Goal: Use online tool/utility: Utilize a website feature to perform a specific function

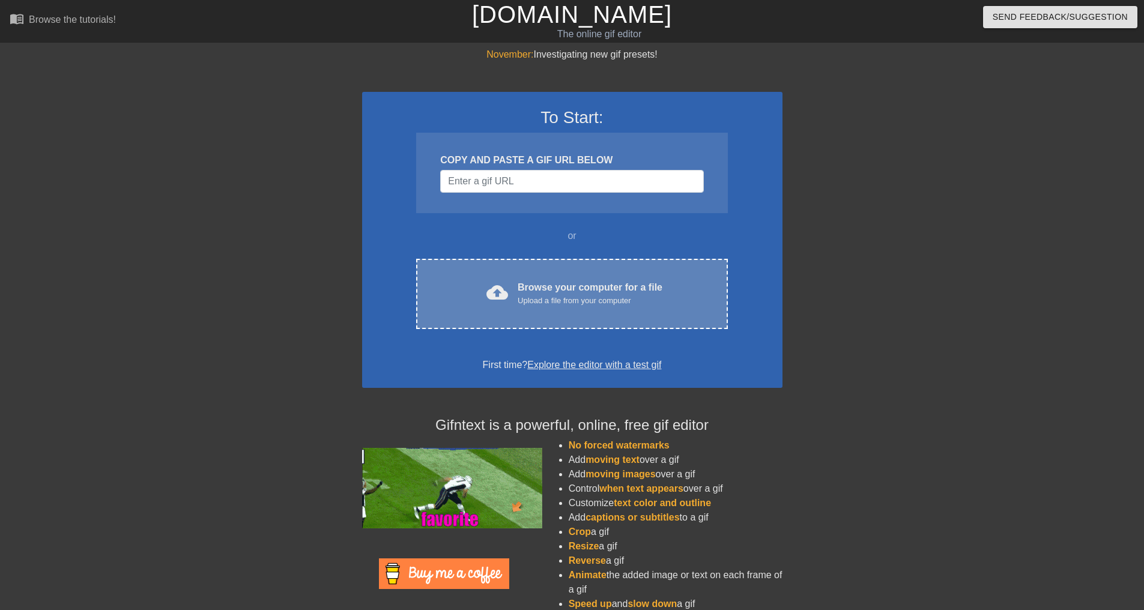
click at [554, 315] on div "cloud_upload Browse your computer for a file Upload a file from your computer C…" at bounding box center [571, 294] width 311 height 70
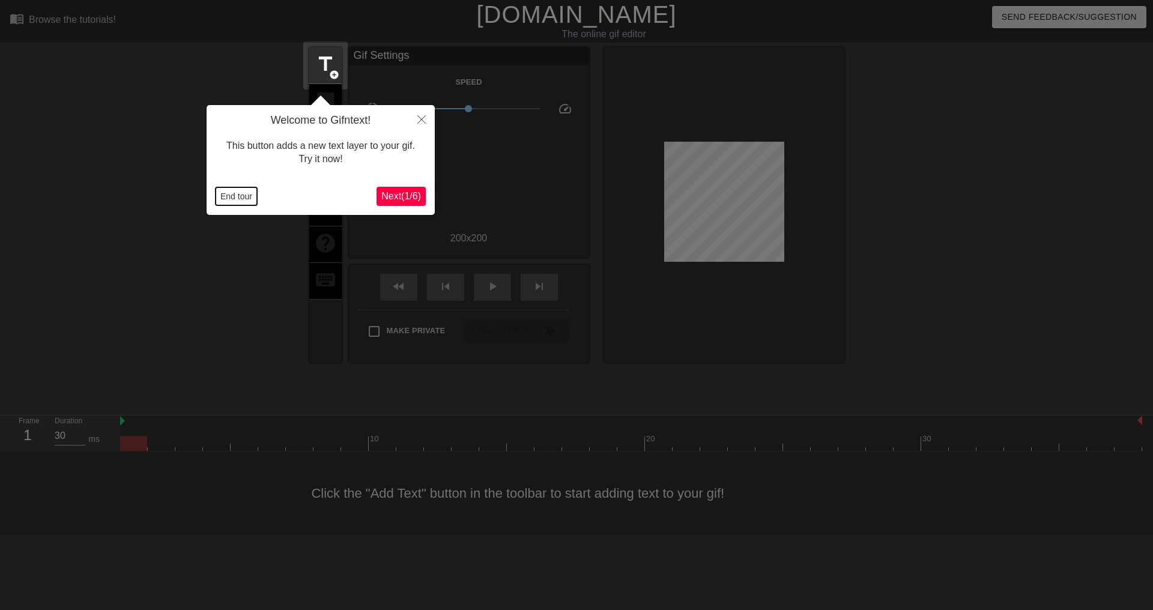
click at [221, 196] on button "End tour" at bounding box center [236, 196] width 41 height 18
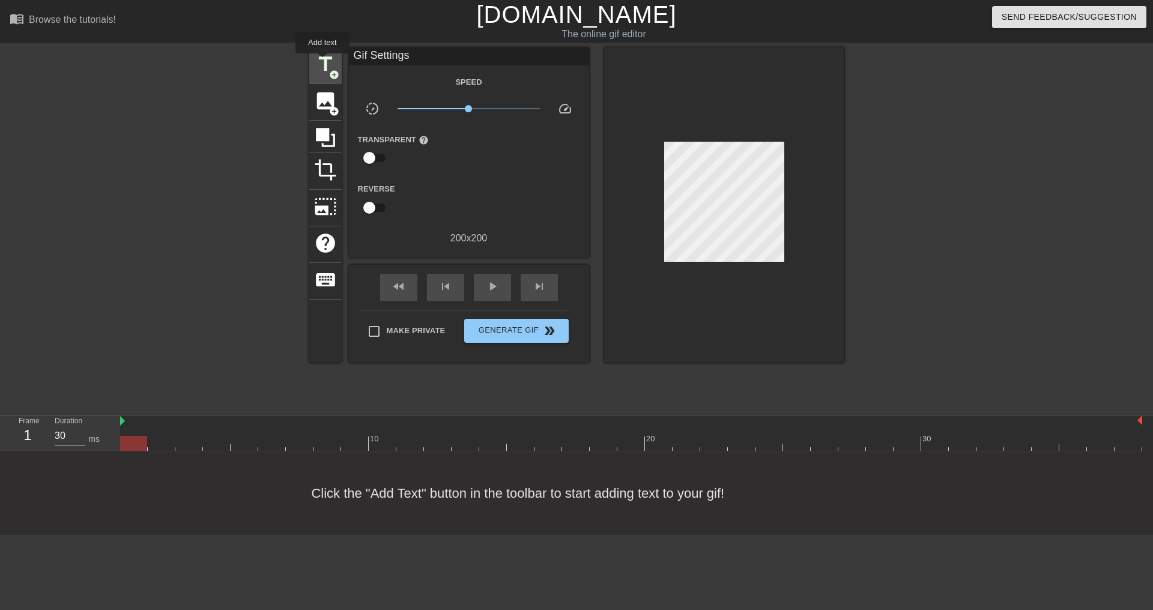
click at [322, 62] on span "title" at bounding box center [325, 64] width 23 height 23
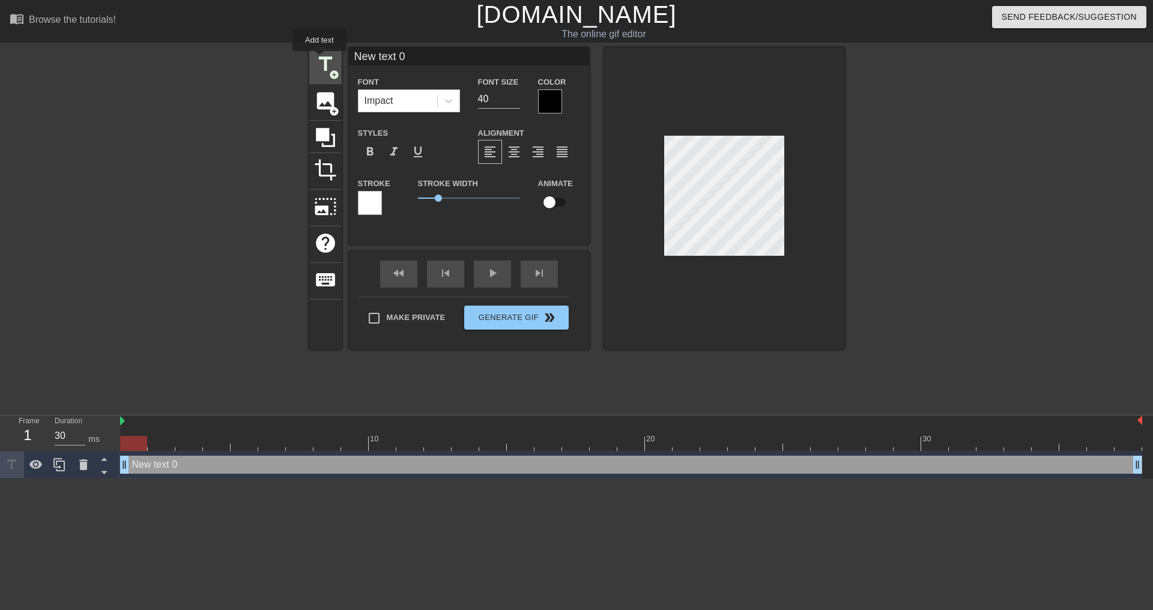
drag, startPoint x: 425, startPoint y: 64, endPoint x: 319, endPoint y: 59, distance: 106.4
click at [319, 59] on div "title add_circle image add_circle crop photo_size_select_large help keyboard Ne…" at bounding box center [576, 198] width 535 height 302
type input "VSIL.Delete"
click at [549, 108] on div at bounding box center [550, 101] width 24 height 24
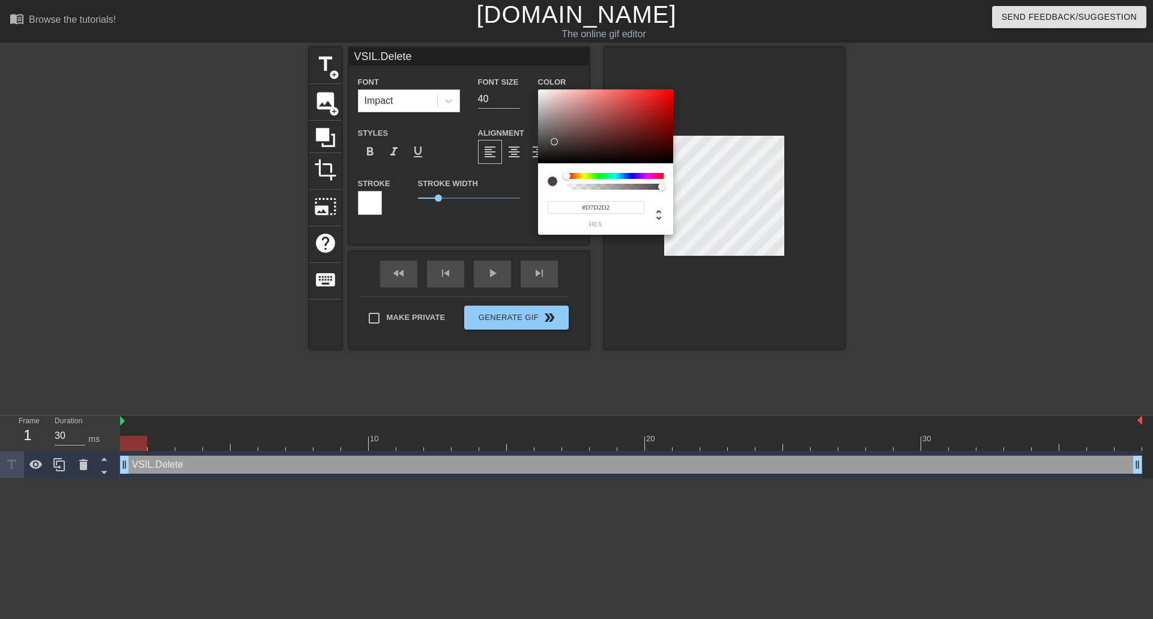
type input "#FFFFFF"
drag, startPoint x: 554, startPoint y: 140, endPoint x: 509, endPoint y: 78, distance: 76.9
click at [509, 78] on div "#FFFFFF hex" at bounding box center [576, 309] width 1153 height 619
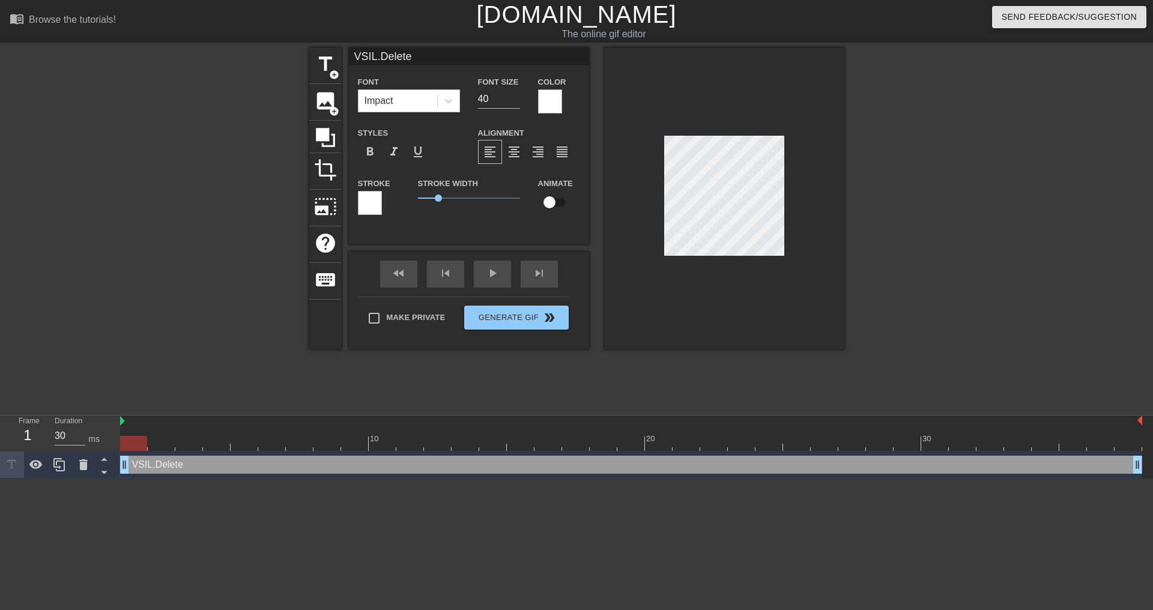
click at [365, 196] on div at bounding box center [370, 203] width 24 height 24
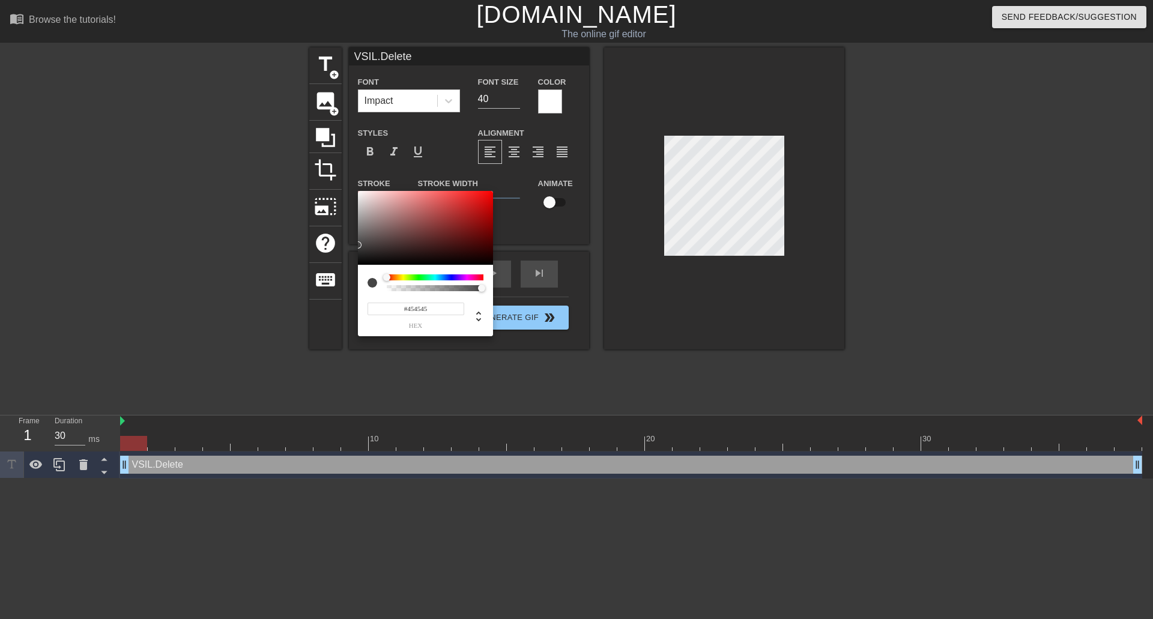
type input "#000000"
drag, startPoint x: 366, startPoint y: 231, endPoint x: 331, endPoint y: 279, distance: 59.3
click at [331, 279] on div "#000000 hex" at bounding box center [576, 309] width 1153 height 619
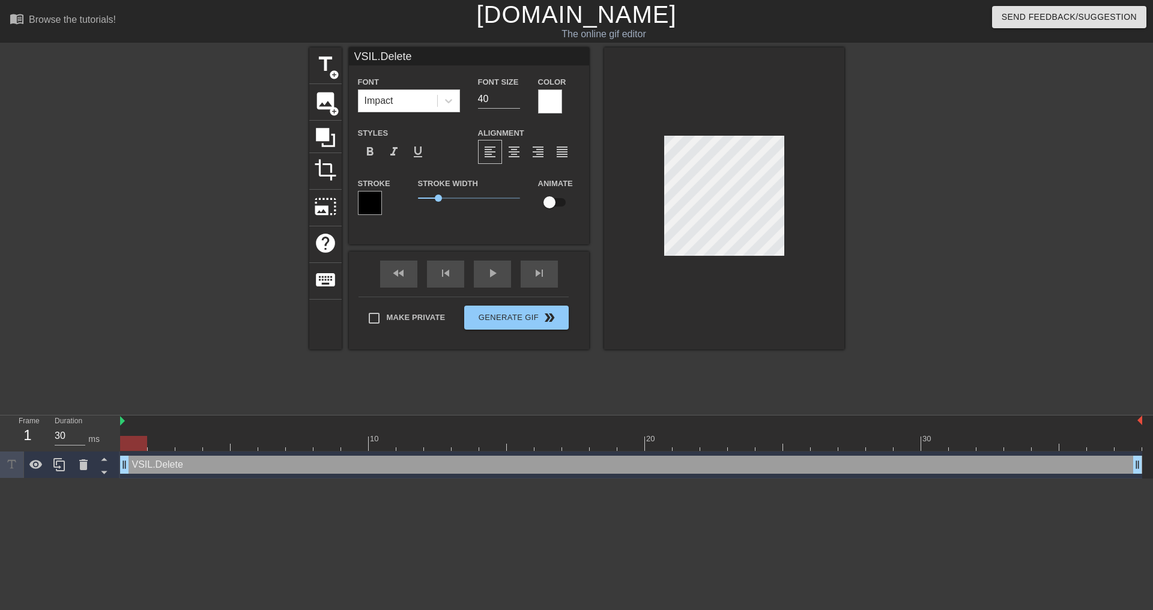
click at [843, 187] on div at bounding box center [724, 198] width 240 height 302
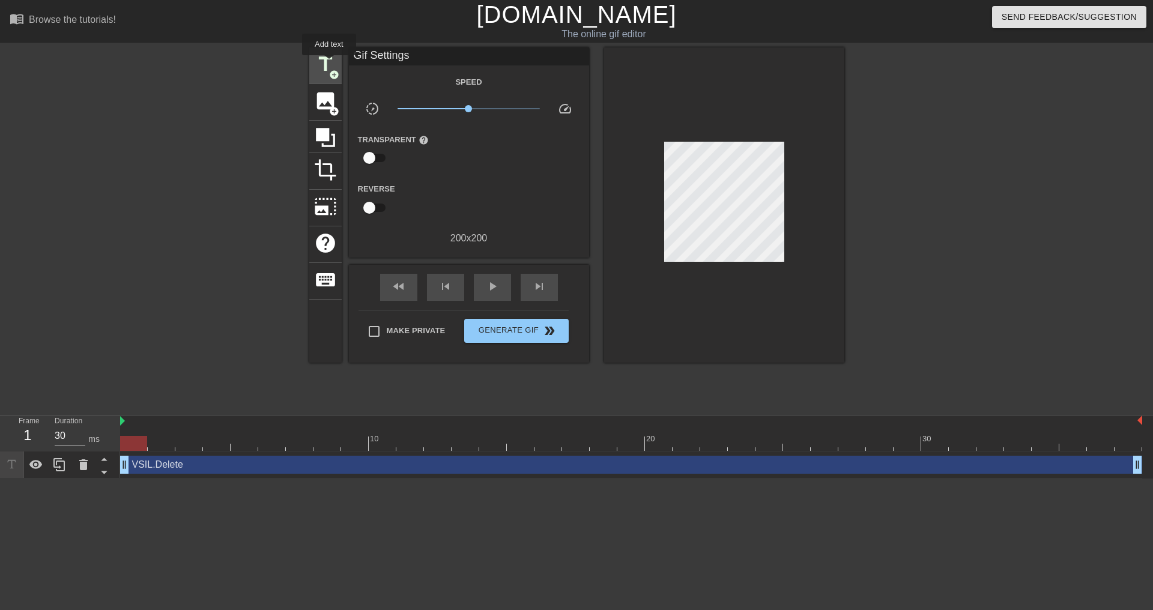
click at [329, 64] on span "title" at bounding box center [325, 64] width 23 height 23
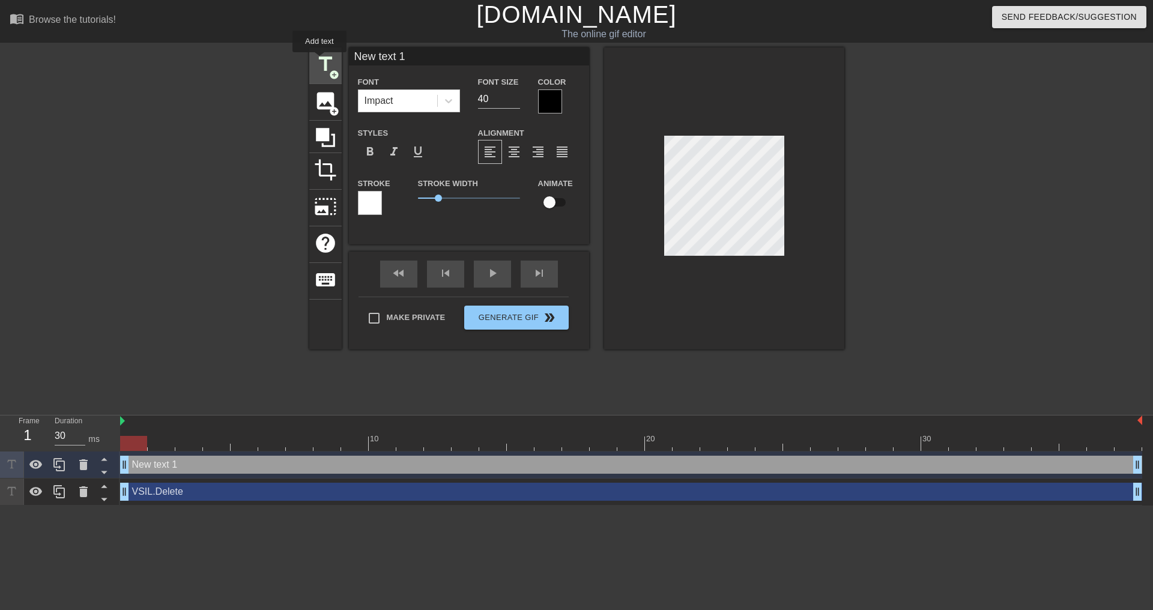
drag, startPoint x: 461, startPoint y: 63, endPoint x: 332, endPoint y: 49, distance: 129.3
click at [321, 59] on div "title add_circle image add_circle crop photo_size_select_large help keyboard Ne…" at bounding box center [576, 198] width 535 height 302
drag, startPoint x: 426, startPoint y: 56, endPoint x: 386, endPoint y: 55, distance: 39.7
click at [386, 55] on input "DHCP Entries" at bounding box center [469, 56] width 240 height 18
type input "DHCP ENTRIES"
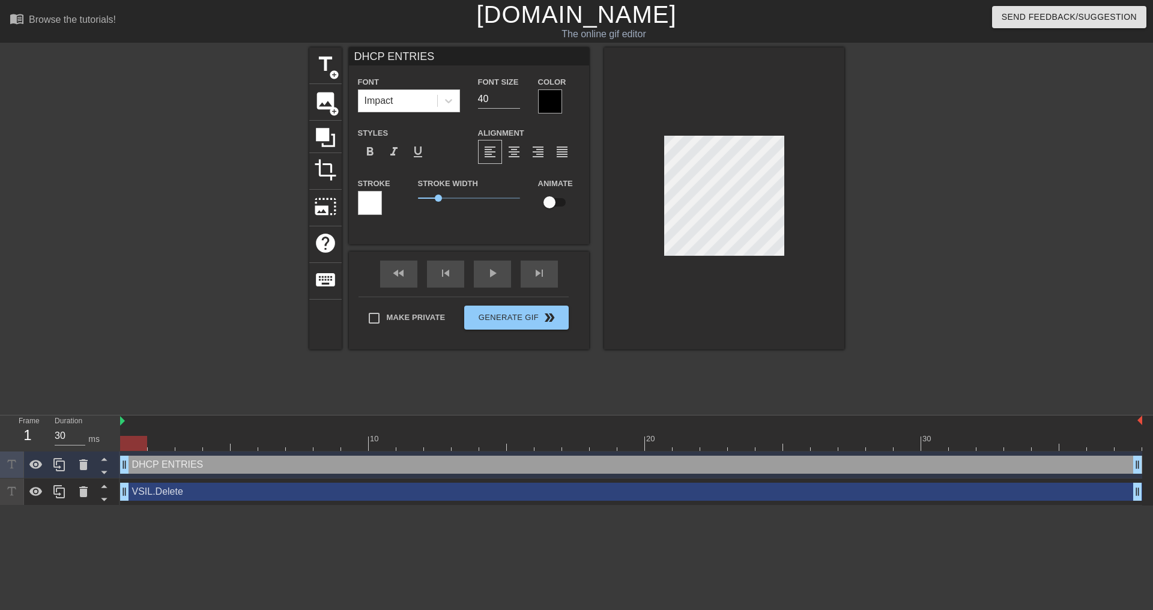
click at [539, 101] on div at bounding box center [550, 101] width 24 height 24
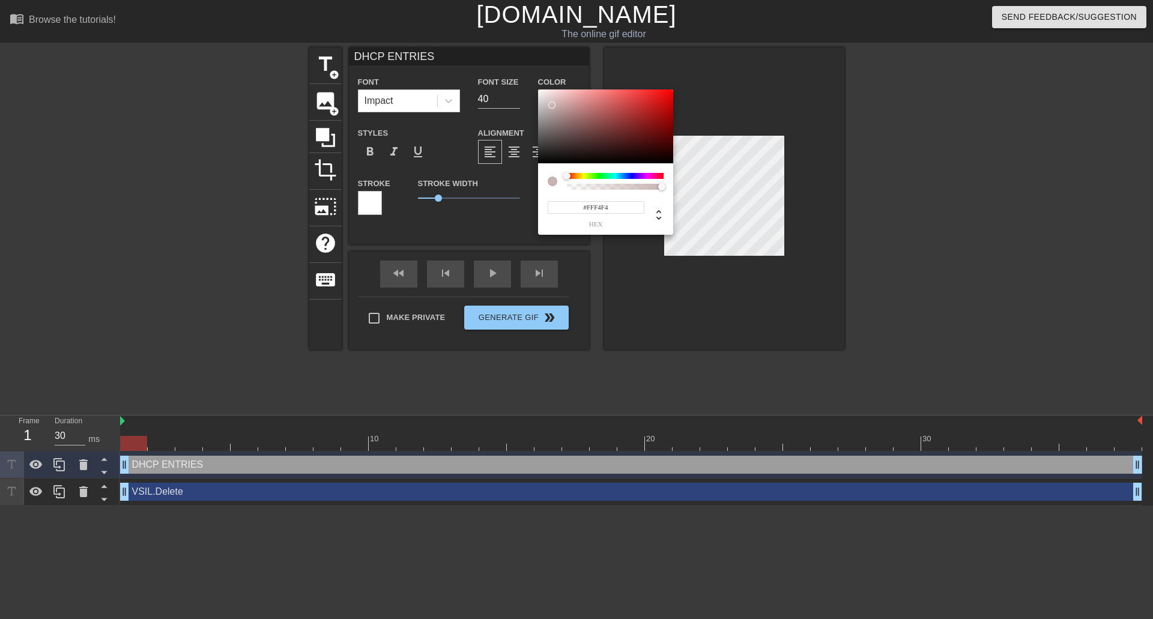
type input "#FFFFFF"
drag, startPoint x: 539, startPoint y: 101, endPoint x: 586, endPoint y: 116, distance: 49.8
click at [524, 78] on div "#FFFFFF hex" at bounding box center [576, 309] width 1153 height 619
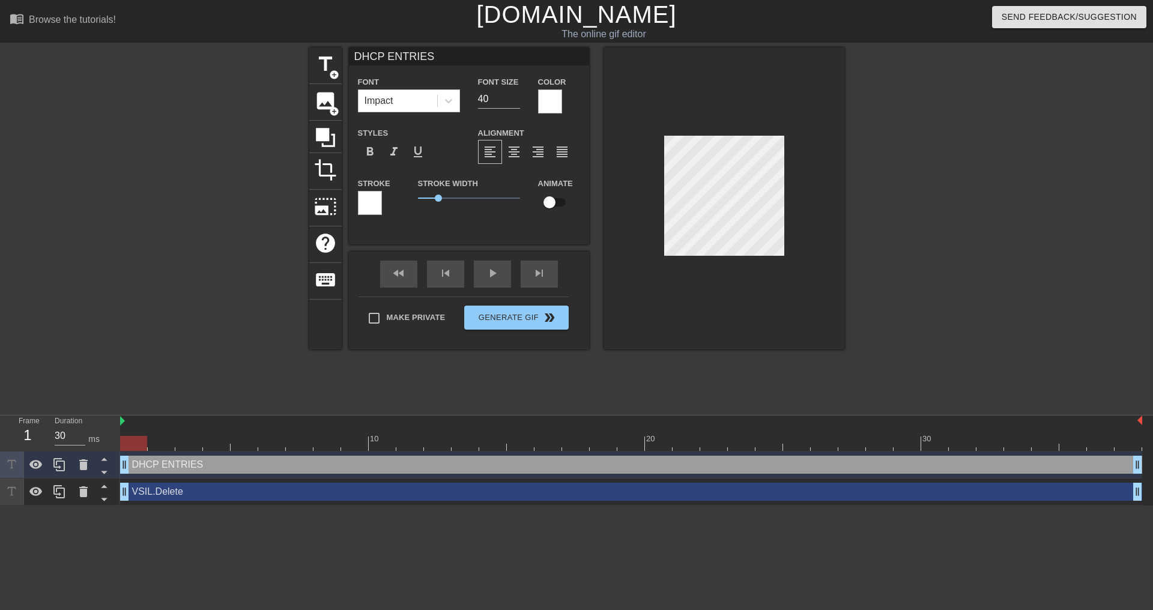
click at [375, 202] on div at bounding box center [370, 203] width 24 height 24
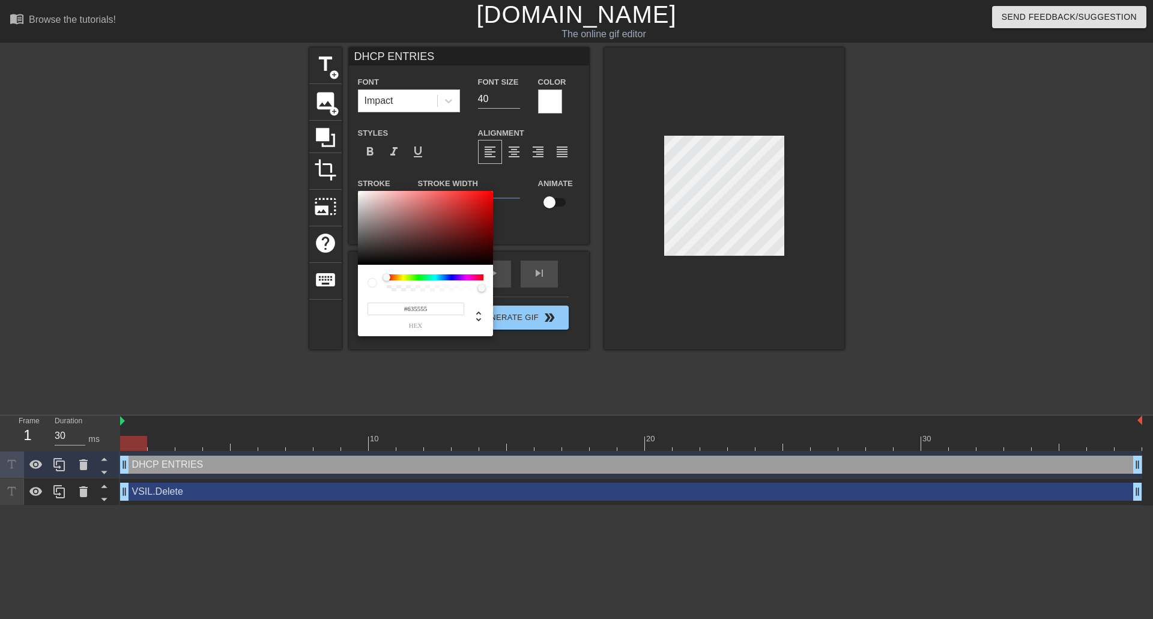
type input "#000000"
drag, startPoint x: 340, startPoint y: 270, endPoint x: 505, endPoint y: 276, distance: 164.6
click at [307, 293] on div "#000000 hex" at bounding box center [576, 309] width 1153 height 619
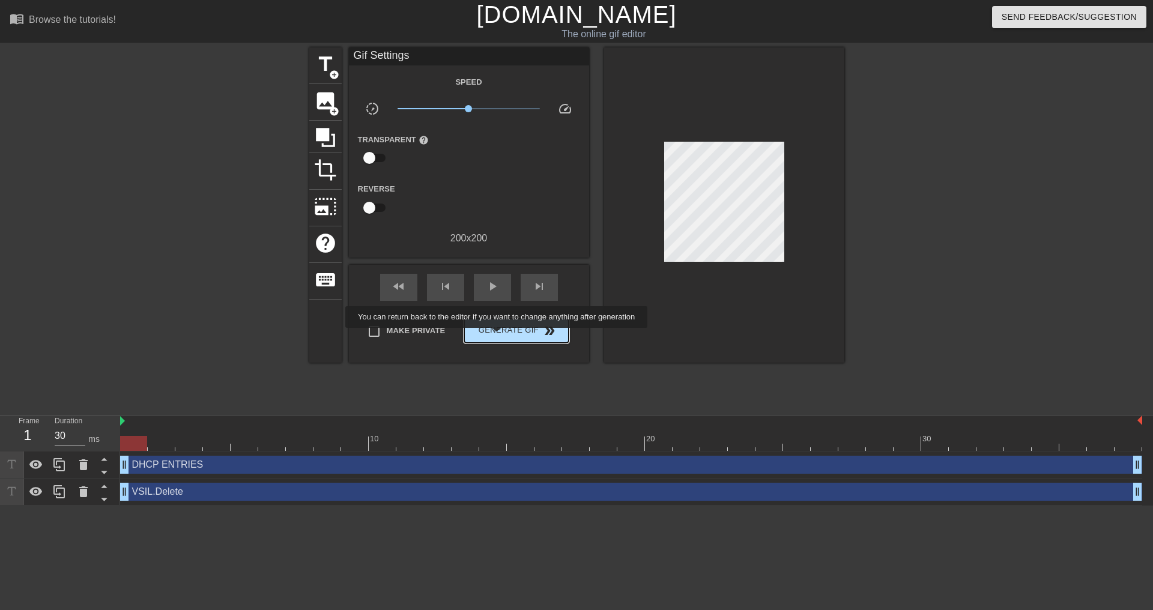
click at [498, 336] on span "Generate Gif double_arrow" at bounding box center [516, 331] width 94 height 14
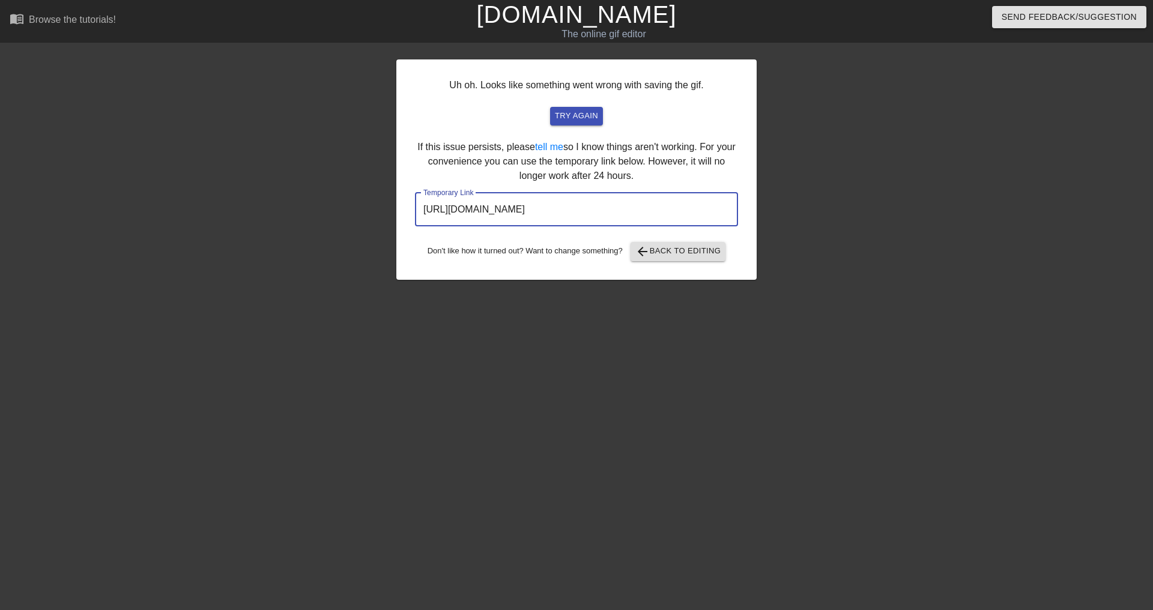
drag, startPoint x: 671, startPoint y: 219, endPoint x: 232, endPoint y: 182, distance: 441.1
click at [232, 182] on div "Uh oh. Looks like something went wrong with saving the gif. try again If this i…" at bounding box center [576, 227] width 1153 height 360
